Goal: Check status: Check status

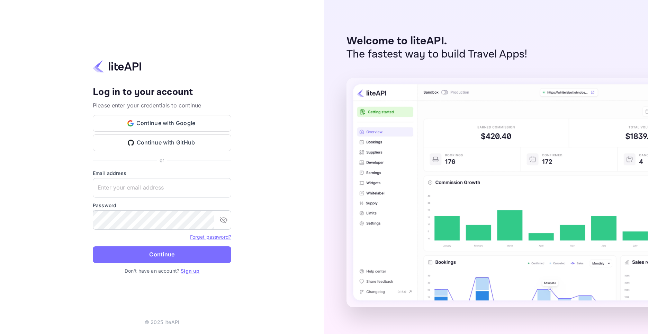
type input "adminpassword_support@yandex-team.ru"
drag, startPoint x: 0, startPoint y: 0, endPoint x: 150, endPoint y: 255, distance: 295.6
click at [150, 254] on button "Continue" at bounding box center [162, 254] width 138 height 17
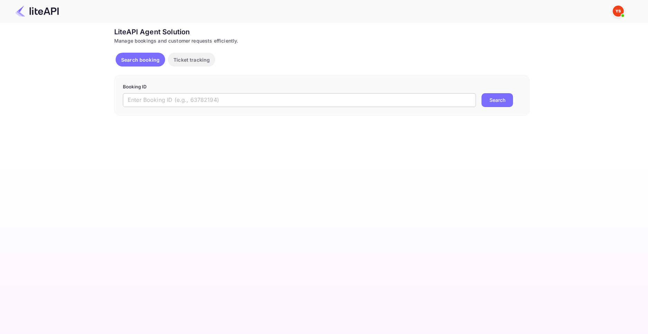
click at [214, 98] on input "text" at bounding box center [299, 100] width 353 height 14
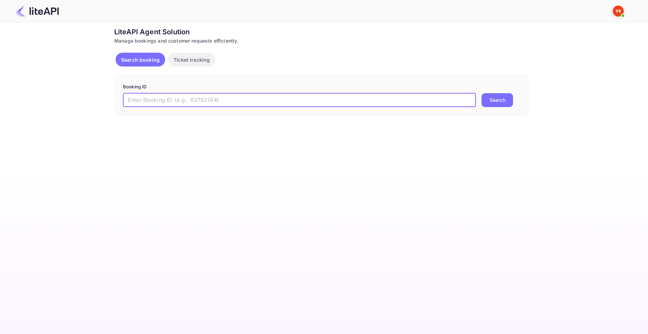
paste input "8852228"
type input "8852228"
click at [481, 93] on button "Search" at bounding box center [496, 100] width 31 height 14
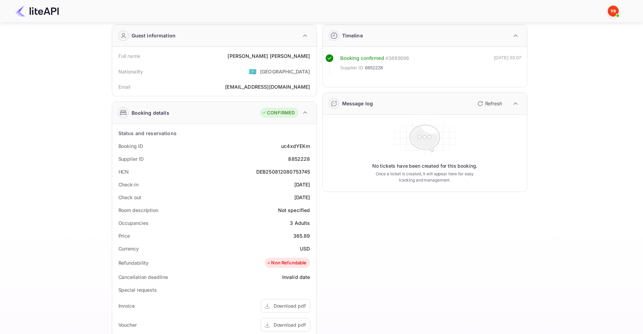
scroll to position [35, 0]
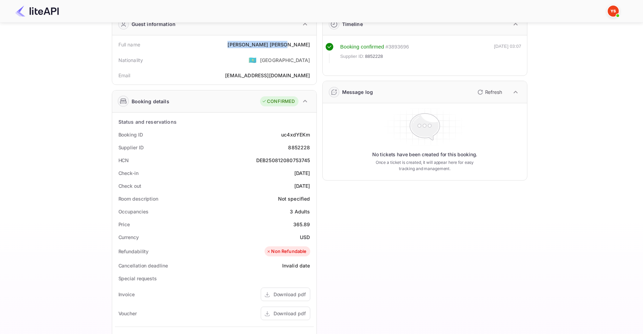
drag, startPoint x: 281, startPoint y: 45, endPoint x: 315, endPoint y: 65, distance: 39.6
click at [311, 45] on div "Full name [PERSON_NAME]" at bounding box center [214, 44] width 199 height 13
copy div "[PERSON_NAME]"
drag, startPoint x: 293, startPoint y: 225, endPoint x: 311, endPoint y: 226, distance: 18.0
click at [311, 226] on div "Price 365.89" at bounding box center [214, 224] width 199 height 13
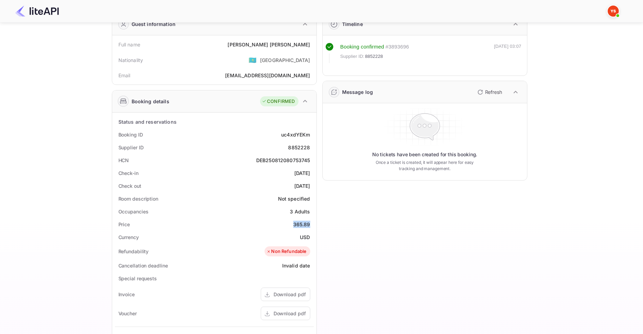
copy div "365.89"
drag, startPoint x: 300, startPoint y: 238, endPoint x: 309, endPoint y: 237, distance: 8.8
click at [308, 237] on div "USD" at bounding box center [305, 236] width 10 height 7
copy div "USD"
